Goal: Complete application form: Complete application form

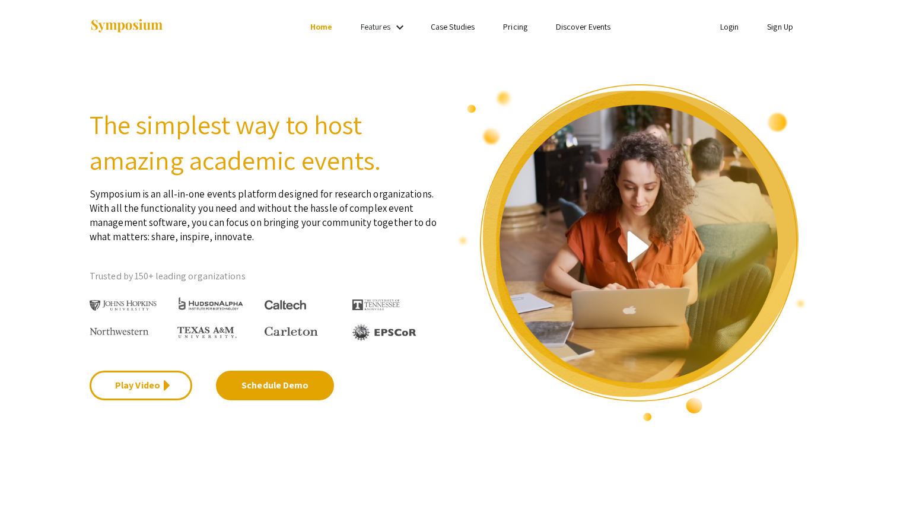
click at [780, 26] on link "Sign Up" at bounding box center [780, 26] width 26 height 11
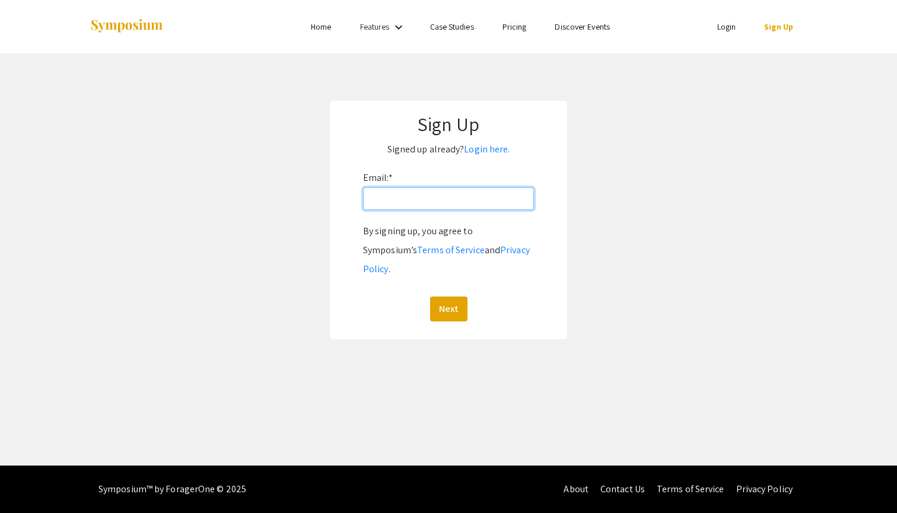
click at [463, 204] on input "Email: *" at bounding box center [448, 198] width 171 height 23
type input "[EMAIL_ADDRESS][PERSON_NAME][DOMAIN_NAME]"
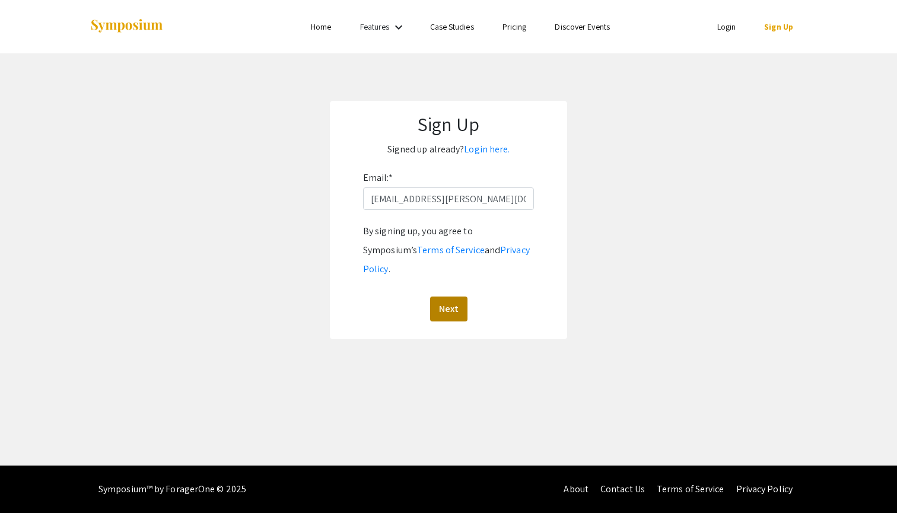
click at [445, 297] on button "Next" at bounding box center [448, 309] width 37 height 25
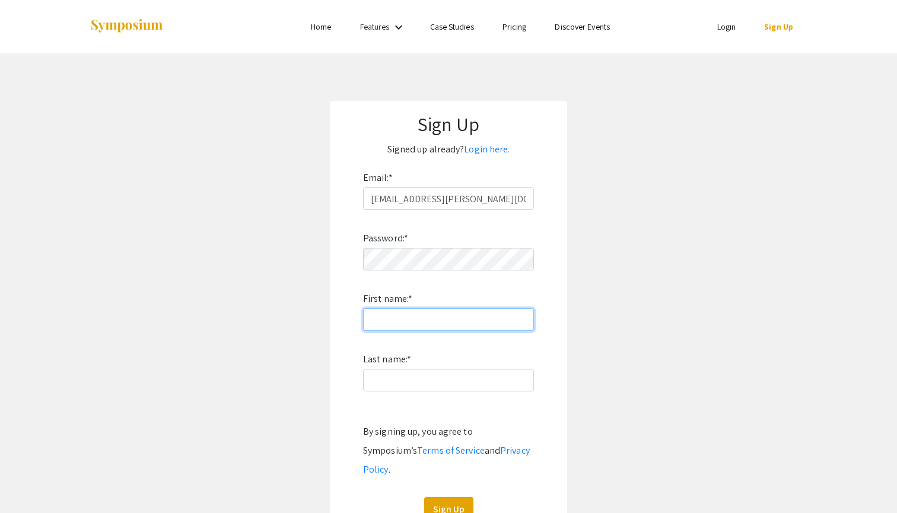
type input "A"
type input "[PERSON_NAME]"
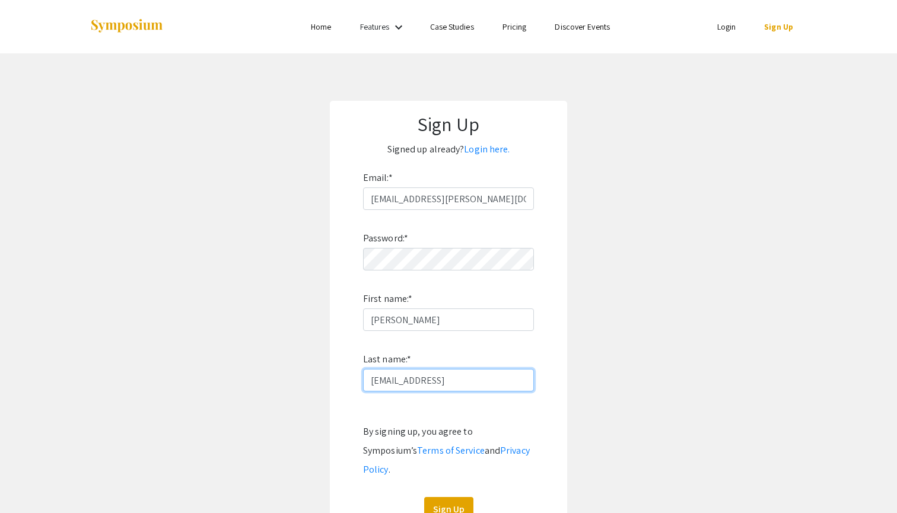
click at [480, 377] on input "[EMAIL_ADDRESS]" at bounding box center [448, 380] width 171 height 23
click at [439, 390] on input "[EMAIL_ADDRESS]" at bounding box center [448, 380] width 171 height 23
click at [444, 384] on input "[EMAIL_ADDRESS]" at bounding box center [448, 380] width 171 height 23
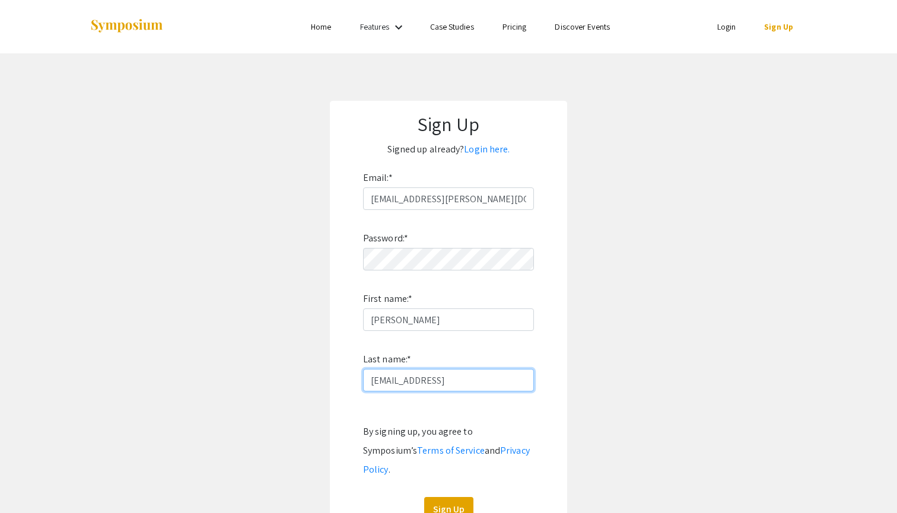
click at [444, 384] on input "[EMAIL_ADDRESS]" at bounding box center [448, 380] width 171 height 23
type input "Elsebaei"
click at [307, 295] on app-signup "Sign Up Signed up already? Login here. Email: * [EMAIL_ADDRESS][PERSON_NAME][DO…" at bounding box center [448, 320] width 897 height 439
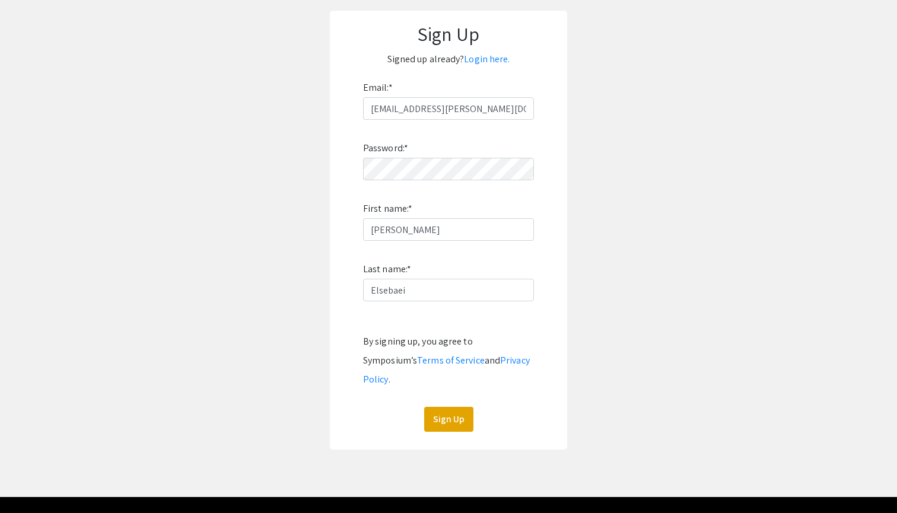
scroll to position [91, 0]
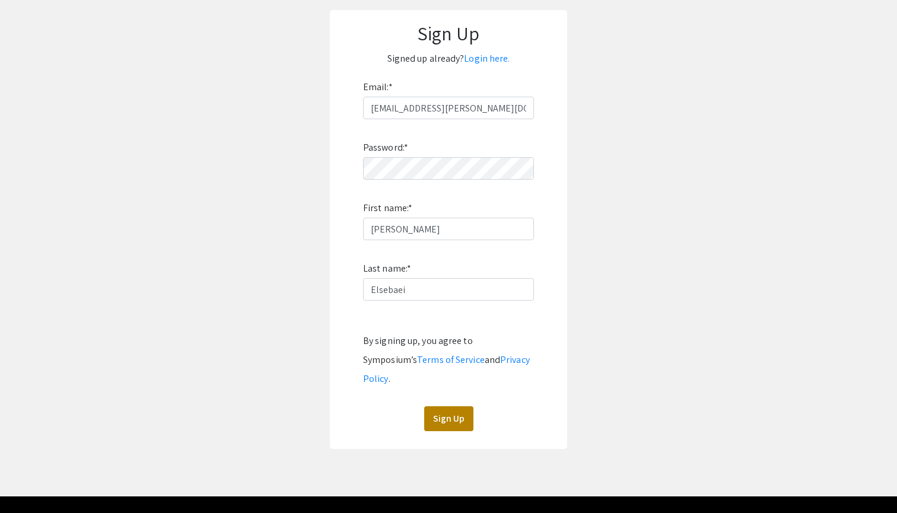
click at [437, 406] on button "Sign Up" at bounding box center [448, 418] width 49 height 25
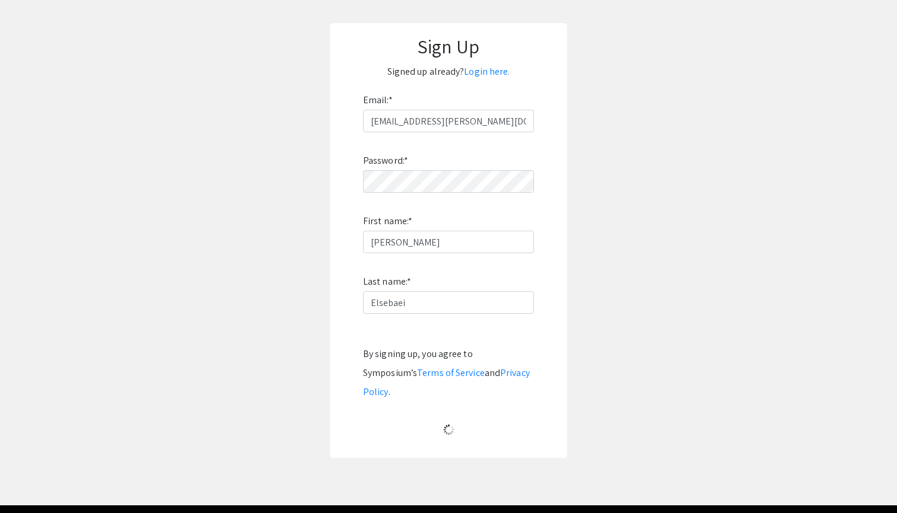
scroll to position [0, 0]
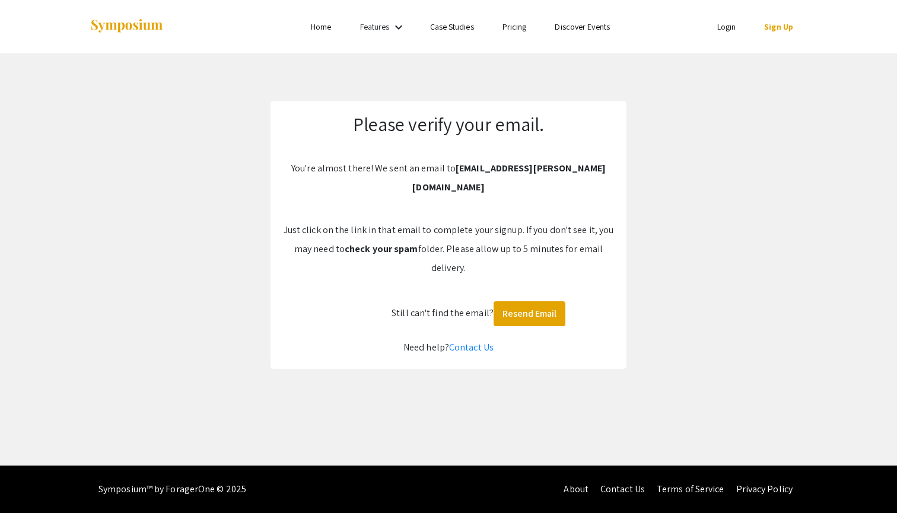
click at [786, 28] on link "Sign Up" at bounding box center [778, 26] width 29 height 11
click at [785, 27] on link "Sign Up" at bounding box center [778, 26] width 29 height 11
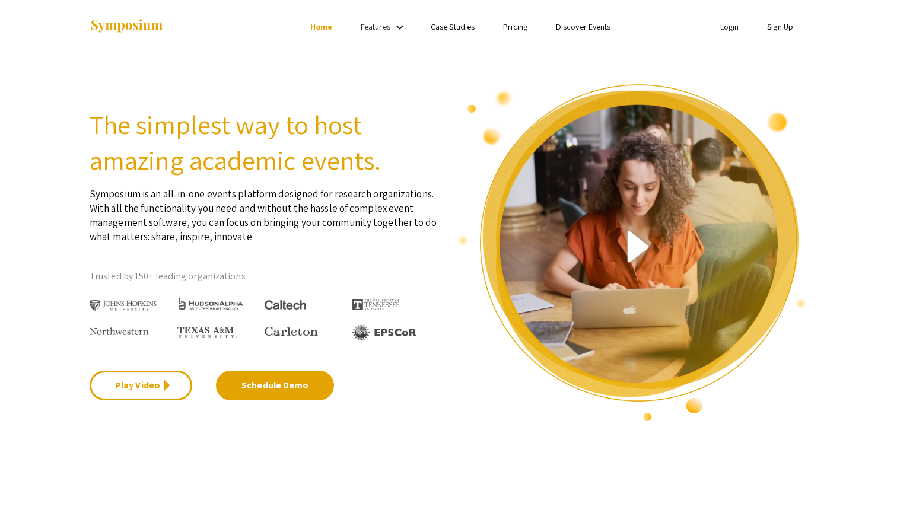
click at [770, 25] on link "Sign Up" at bounding box center [780, 26] width 26 height 11
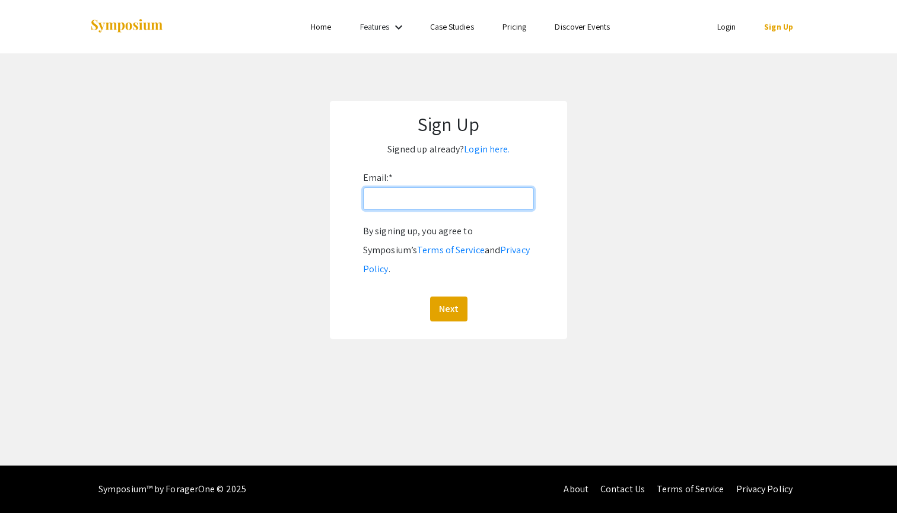
click at [489, 194] on input "Email: *" at bounding box center [448, 198] width 171 height 23
click at [430, 202] on input "[EMAIL_ADDRESS][PERSON_NAME][DOMAIN_NAME]" at bounding box center [448, 198] width 171 height 23
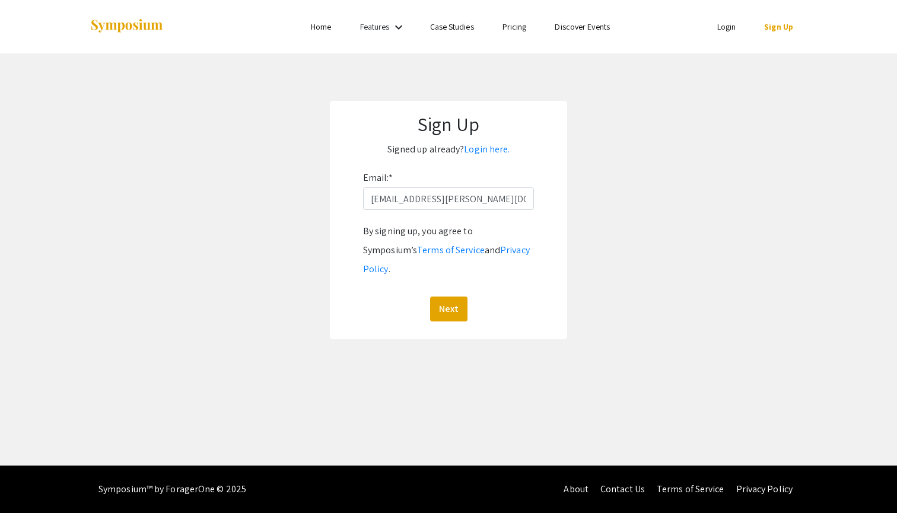
click at [430, 202] on input "[EMAIL_ADDRESS][PERSON_NAME][DOMAIN_NAME]" at bounding box center [448, 198] width 171 height 23
click at [451, 202] on input "[EMAIL_ADDRESS][PERSON_NAME][DOMAIN_NAME]" at bounding box center [448, 198] width 171 height 23
click at [443, 199] on input "[EMAIL_ADDRESS][PERSON_NAME][DOMAIN_NAME]" at bounding box center [448, 198] width 171 height 23
type input "[EMAIL_ADDRESS][DOMAIN_NAME]"
click at [448, 297] on button "Next" at bounding box center [448, 309] width 37 height 25
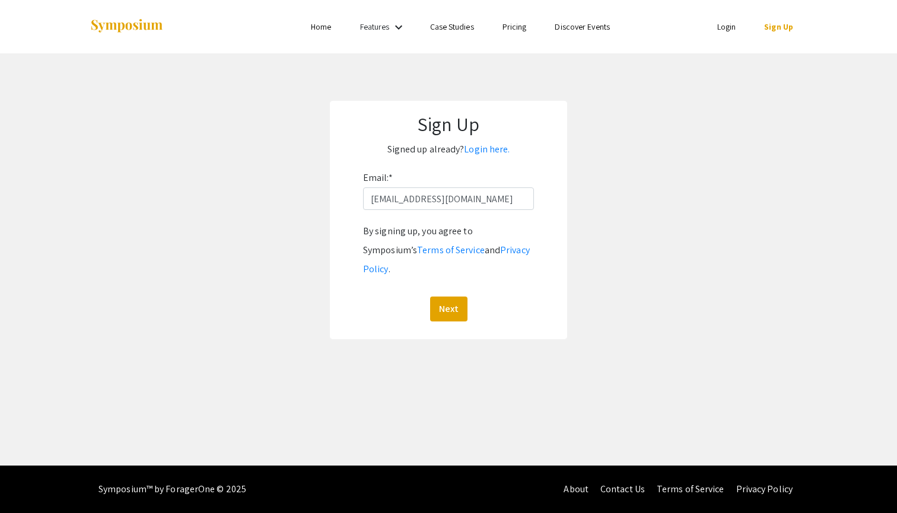
click at [514, 203] on input "[EMAIL_ADDRESS][DOMAIN_NAME]" at bounding box center [448, 198] width 171 height 23
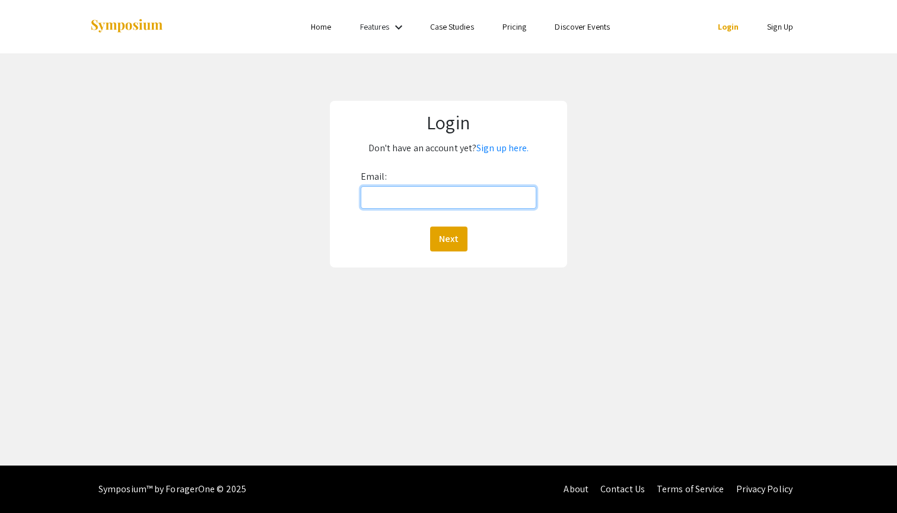
type input "[EMAIL_ADDRESS][PERSON_NAME][DOMAIN_NAME]"
click at [448, 238] on button "Next" at bounding box center [448, 239] width 37 height 25
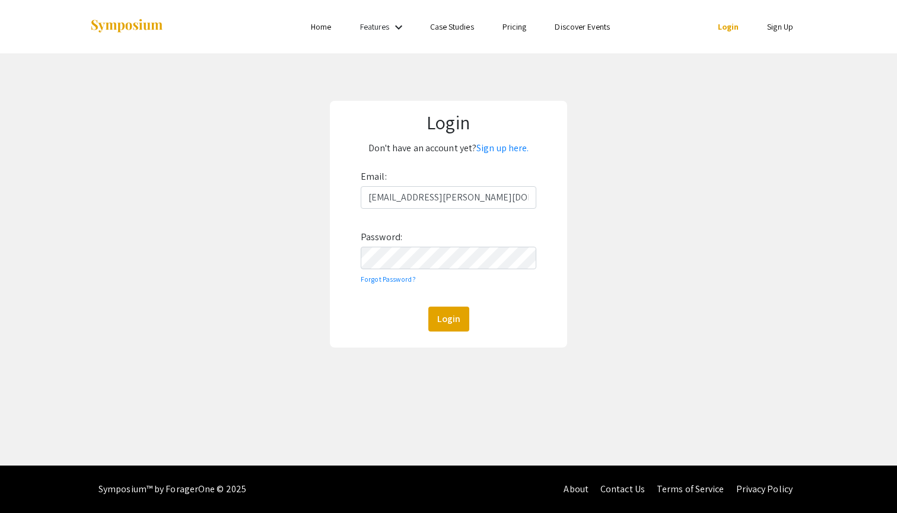
click at [448, 319] on button "Login" at bounding box center [448, 319] width 41 height 25
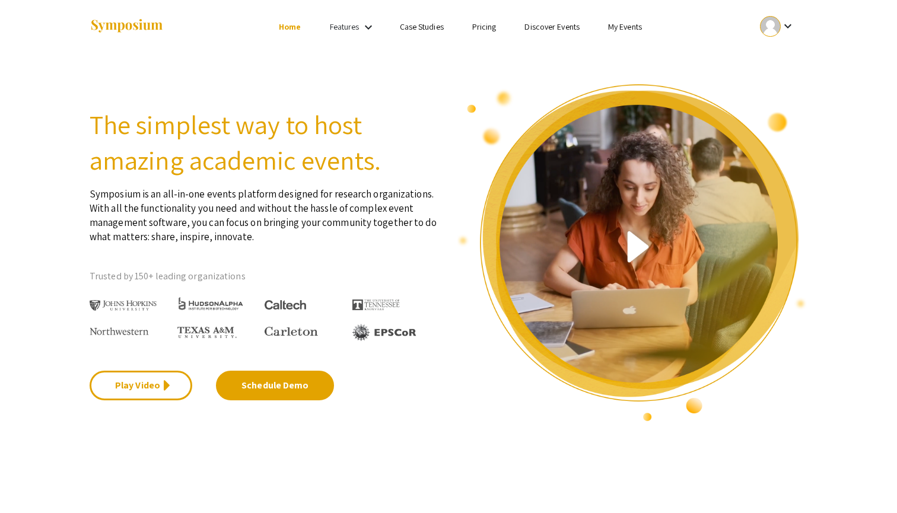
click at [785, 27] on mat-icon "keyboard_arrow_down" at bounding box center [788, 26] width 14 height 14
click at [791, 62] on button "My Account" at bounding box center [783, 58] width 73 height 28
